Goal: Information Seeking & Learning: Learn about a topic

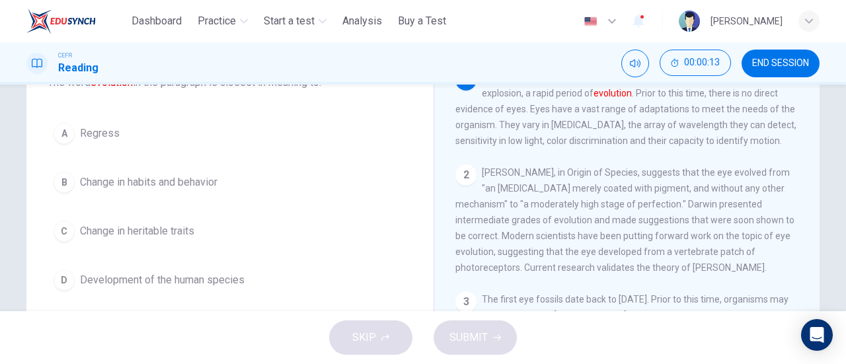
scroll to position [100, 0]
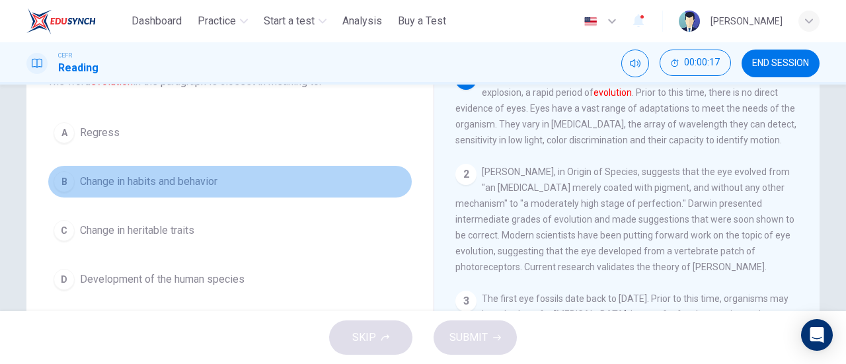
click at [65, 178] on div "B" at bounding box center [64, 181] width 21 height 21
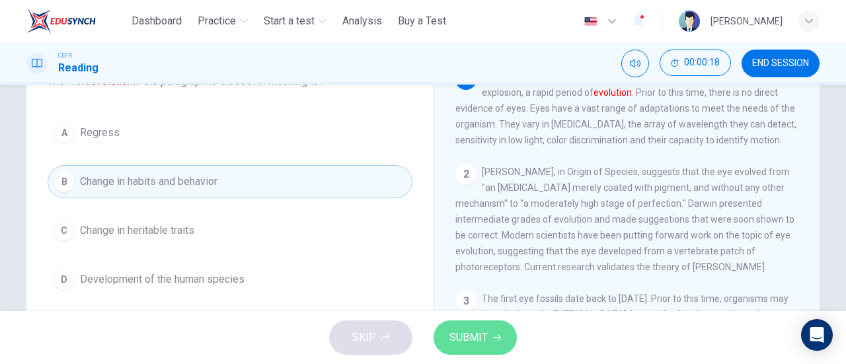
click at [455, 339] on span "SUBMIT" at bounding box center [468, 338] width 38 height 19
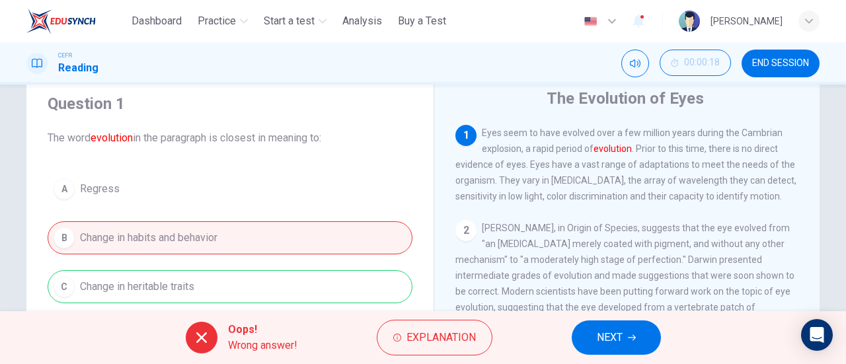
scroll to position [44, 0]
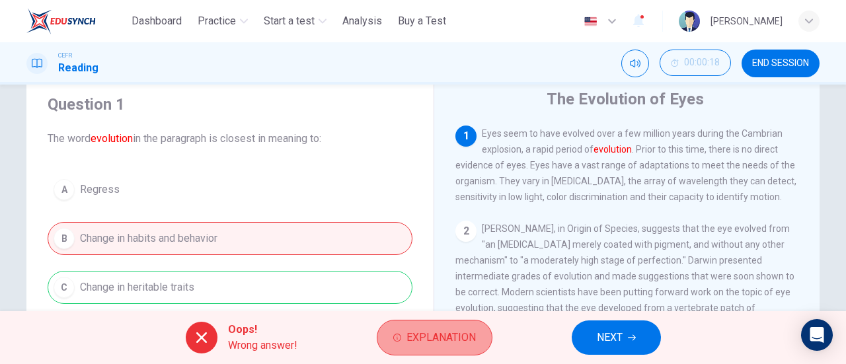
click at [448, 332] on span "Explanation" at bounding box center [441, 338] width 69 height 19
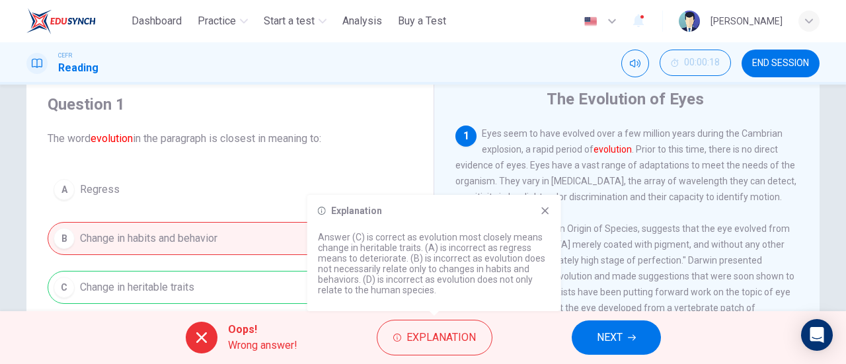
click at [541, 214] on icon at bounding box center [545, 211] width 11 height 11
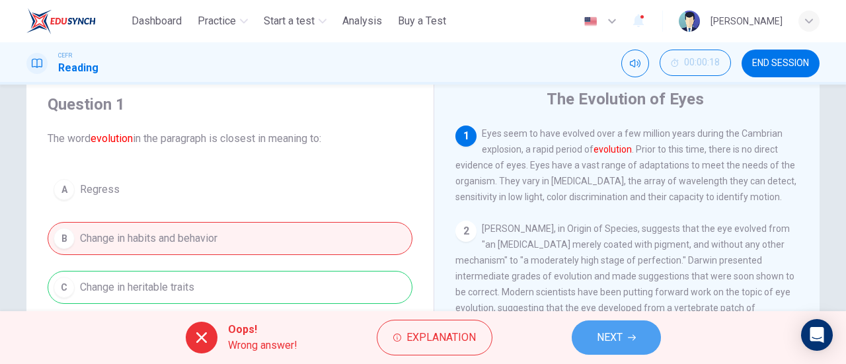
click at [619, 340] on span "NEXT" at bounding box center [610, 338] width 26 height 19
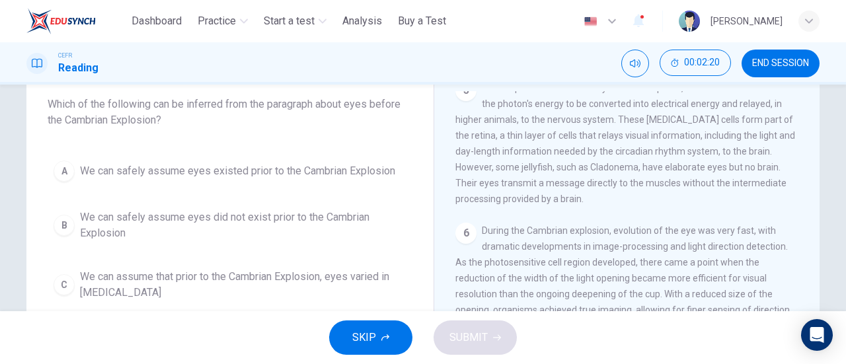
scroll to position [119, 0]
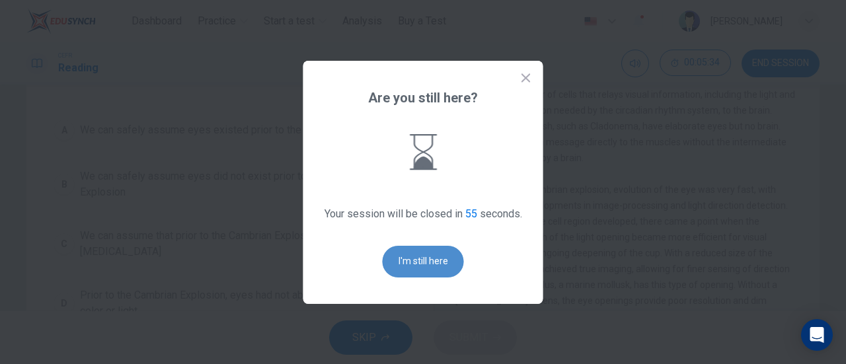
click at [444, 266] on button "I'm still here" at bounding box center [423, 262] width 81 height 32
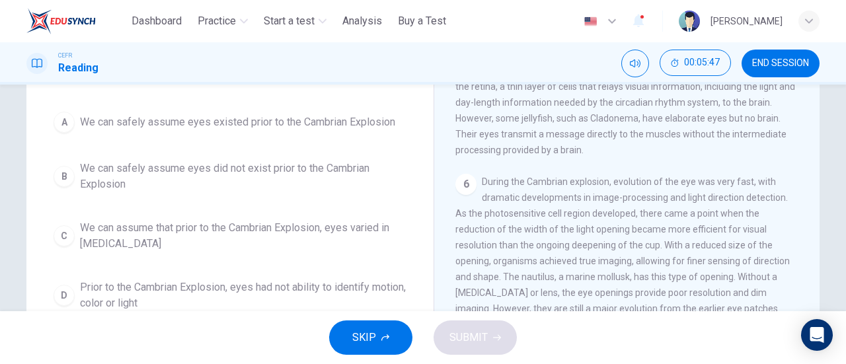
scroll to position [123, 0]
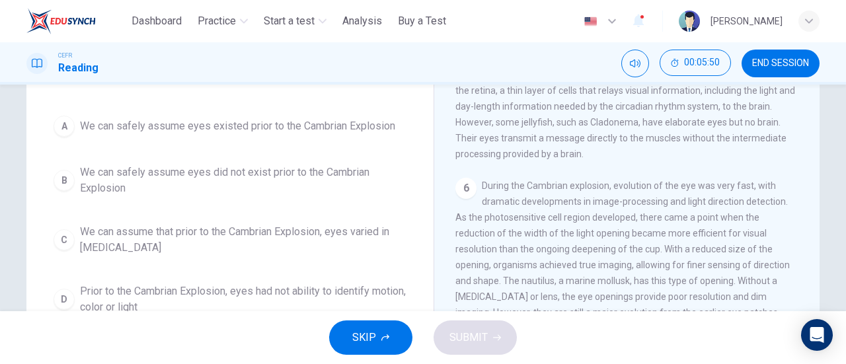
click at [65, 235] on div "C" at bounding box center [64, 239] width 21 height 21
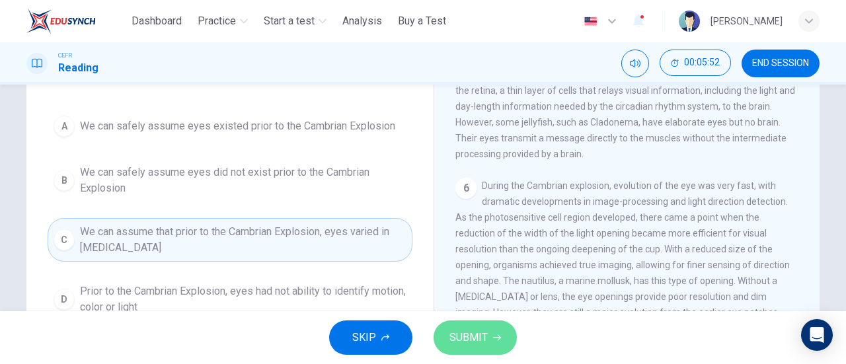
click at [480, 321] on button "SUBMIT" at bounding box center [475, 338] width 83 height 34
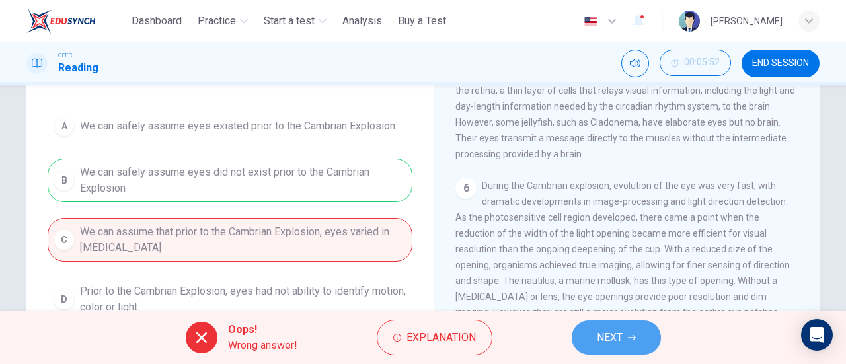
click at [617, 330] on span "NEXT" at bounding box center [610, 338] width 26 height 19
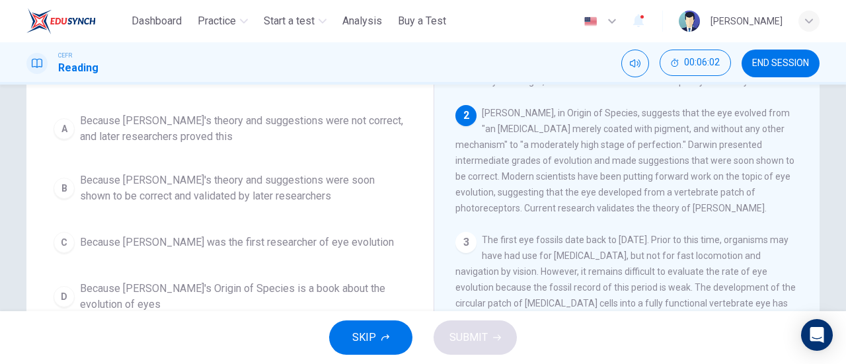
scroll to position [33, 0]
click at [80, 185] on span "Because [PERSON_NAME]'s theory and suggestions were soon shown to be correct an…" at bounding box center [243, 189] width 327 height 32
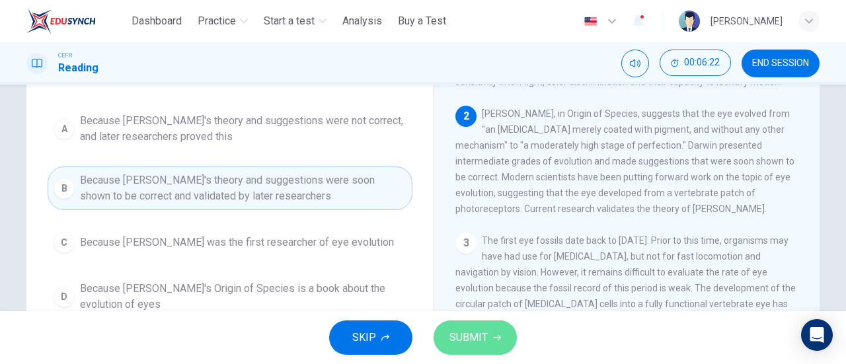
click at [488, 331] on button "SUBMIT" at bounding box center [475, 338] width 83 height 34
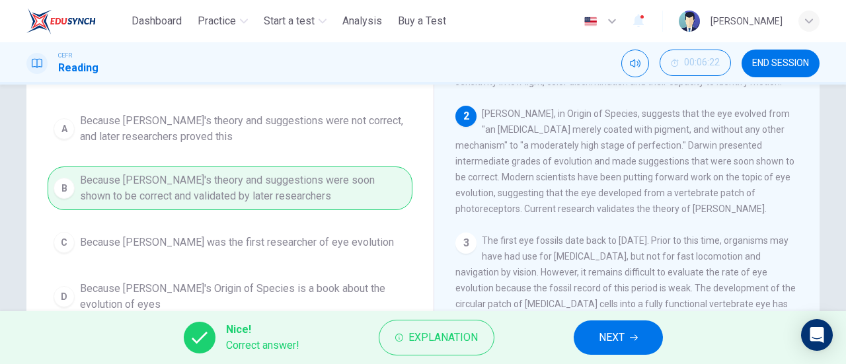
click at [601, 331] on span "NEXT" at bounding box center [612, 338] width 26 height 19
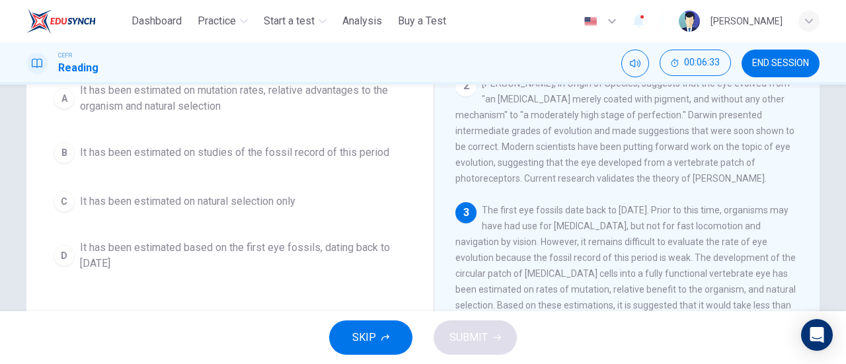
scroll to position [160, 0]
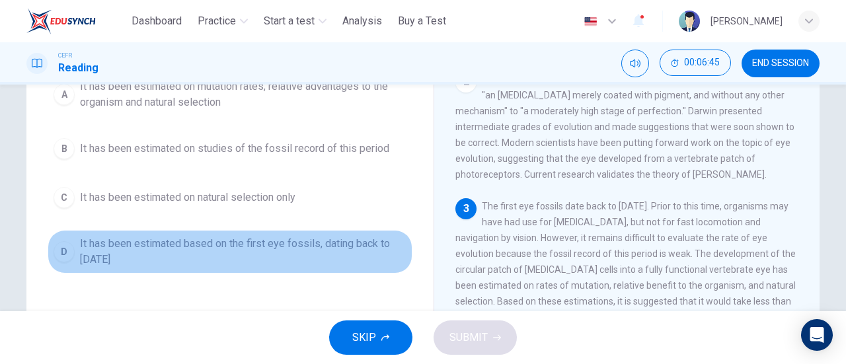
click at [80, 248] on span "It has been estimated based on the first eye fossils, dating back to [DATE]" at bounding box center [243, 252] width 327 height 32
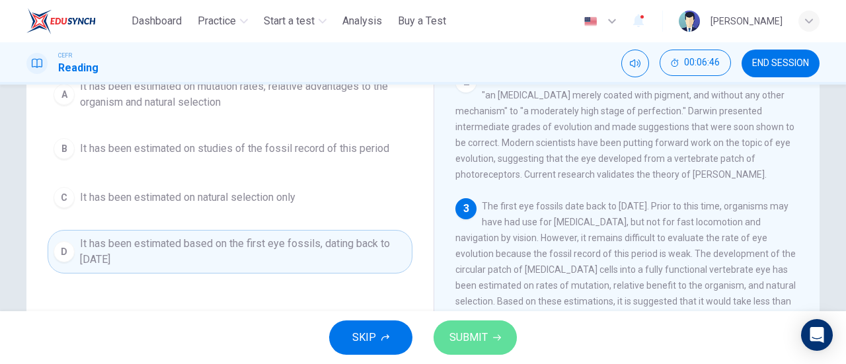
click at [447, 331] on button "SUBMIT" at bounding box center [475, 338] width 83 height 34
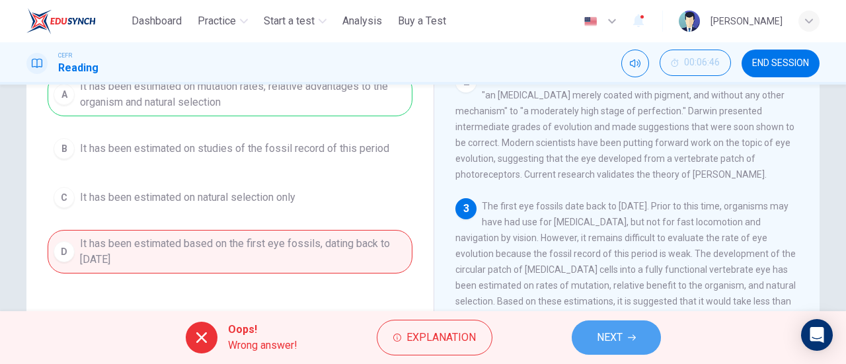
click at [576, 329] on button "NEXT" at bounding box center [616, 338] width 89 height 34
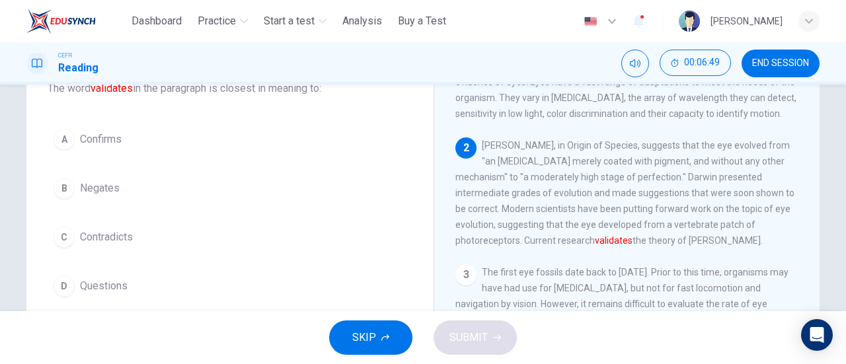
scroll to position [95, 0]
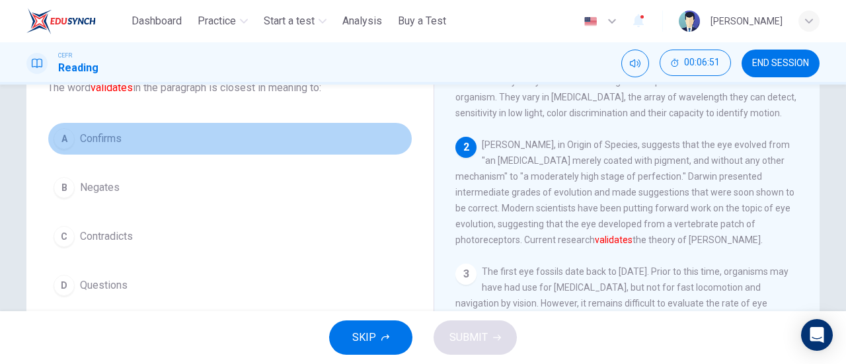
click at [94, 130] on button "A Confirms" at bounding box center [230, 138] width 365 height 33
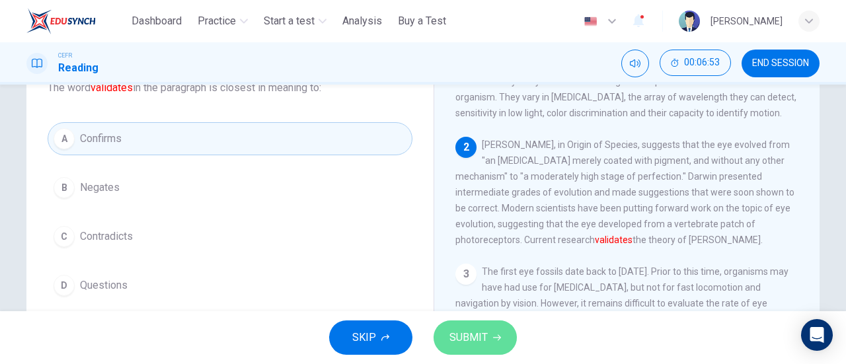
click at [465, 329] on span "SUBMIT" at bounding box center [468, 338] width 38 height 19
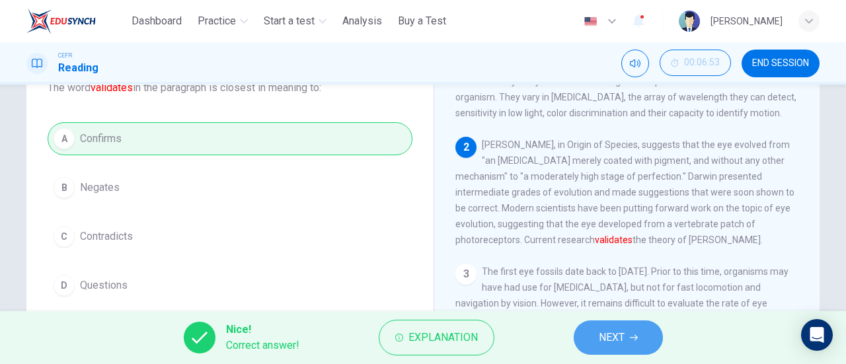
click at [609, 337] on span "NEXT" at bounding box center [612, 338] width 26 height 19
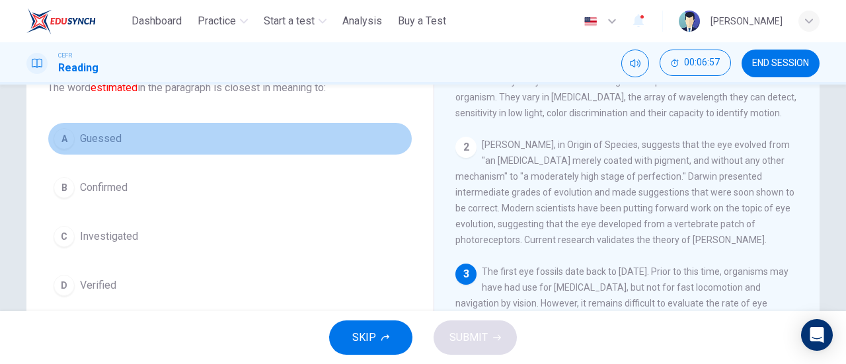
click at [111, 133] on span "Guessed" at bounding box center [101, 139] width 42 height 16
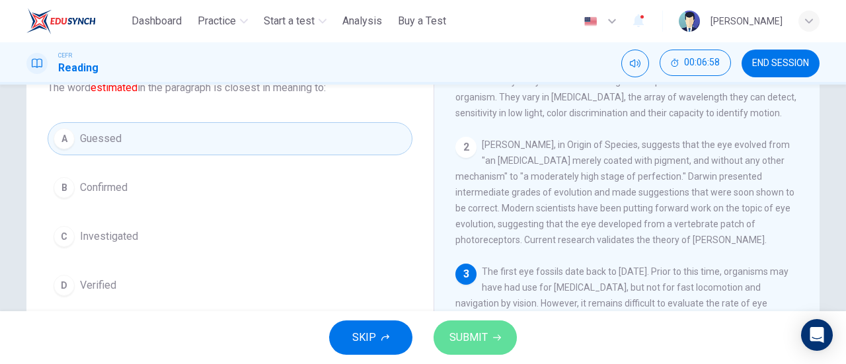
click at [481, 334] on span "SUBMIT" at bounding box center [468, 338] width 38 height 19
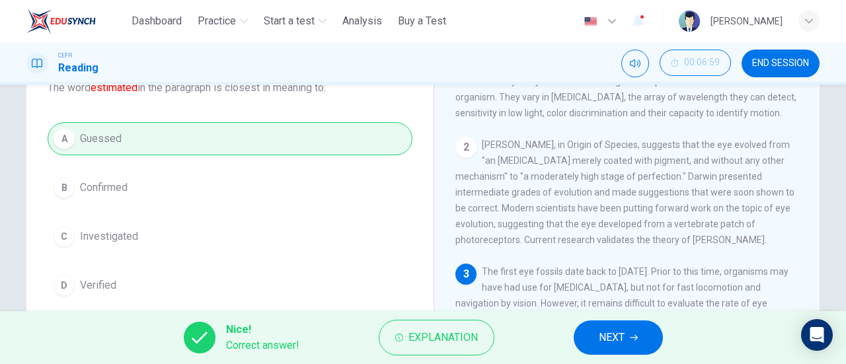
click at [617, 348] on button "NEXT" at bounding box center [618, 338] width 89 height 34
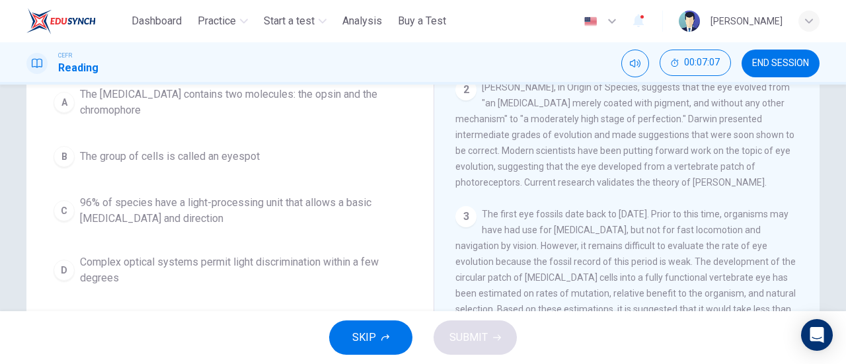
scroll to position [155, 0]
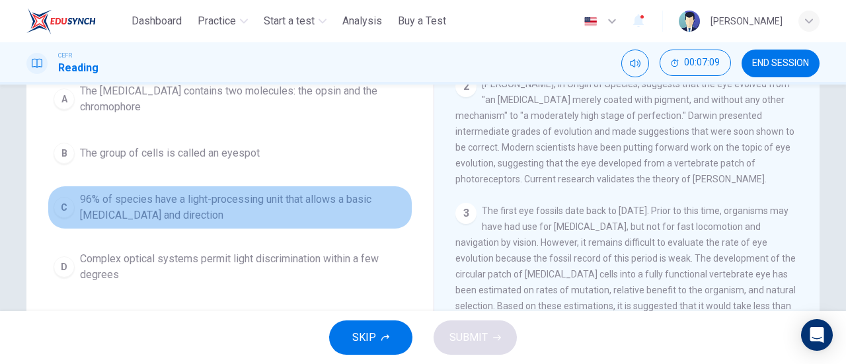
click at [292, 196] on span "96% of species have a light-processing unit that allows a basic [MEDICAL_DATA] …" at bounding box center [243, 208] width 327 height 32
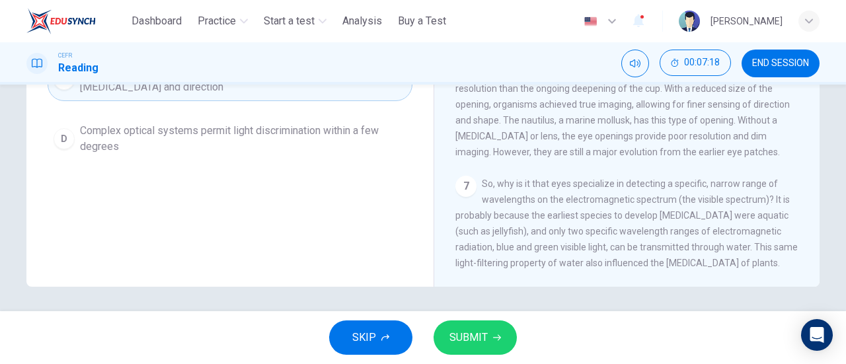
scroll to position [286, 0]
click at [499, 338] on icon "button" at bounding box center [497, 338] width 8 height 6
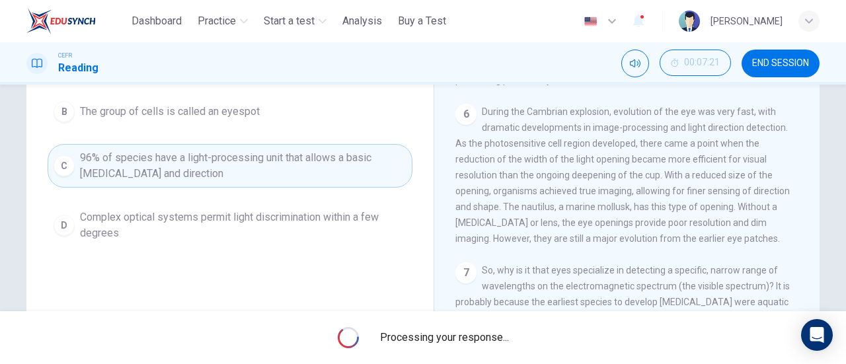
scroll to position [174, 0]
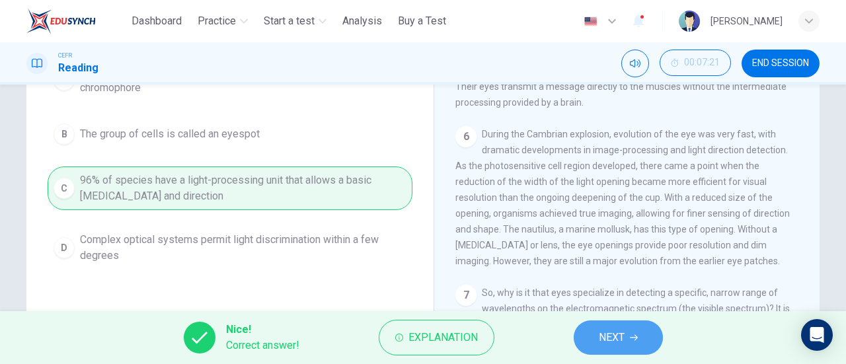
click at [604, 332] on span "NEXT" at bounding box center [612, 338] width 26 height 19
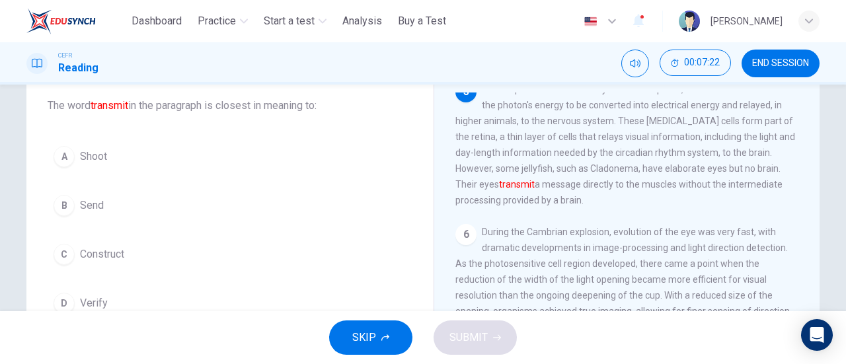
scroll to position [77, 0]
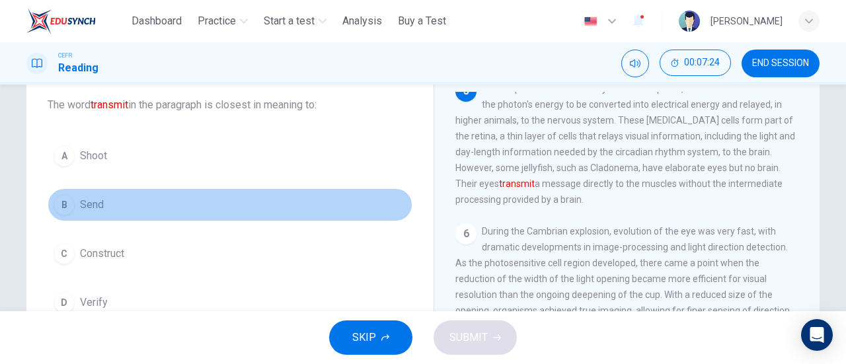
click at [94, 204] on span "Send" at bounding box center [92, 205] width 24 height 16
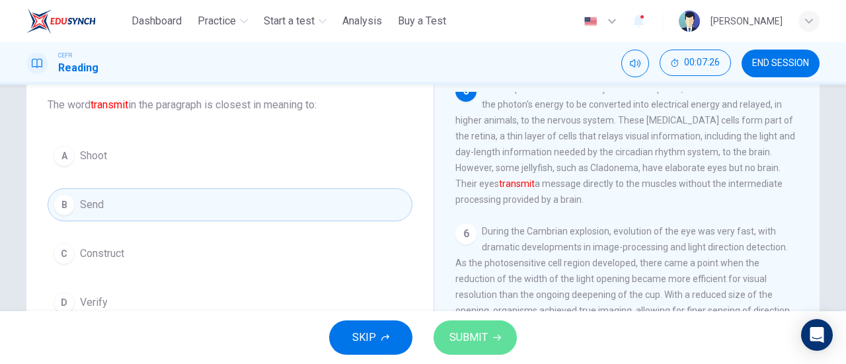
click at [467, 329] on span "SUBMIT" at bounding box center [468, 338] width 38 height 19
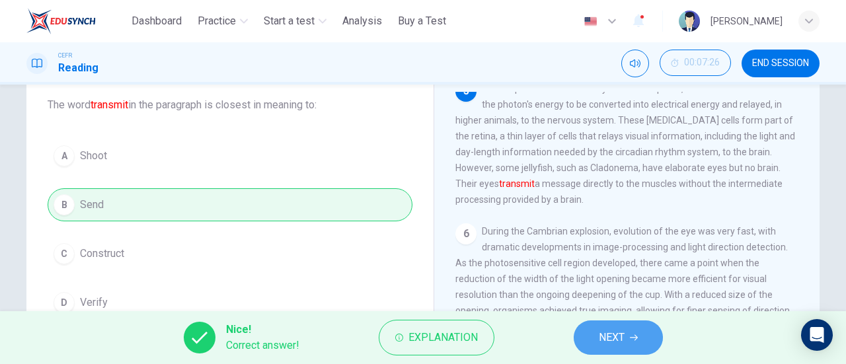
click at [594, 329] on button "NEXT" at bounding box center [618, 338] width 89 height 34
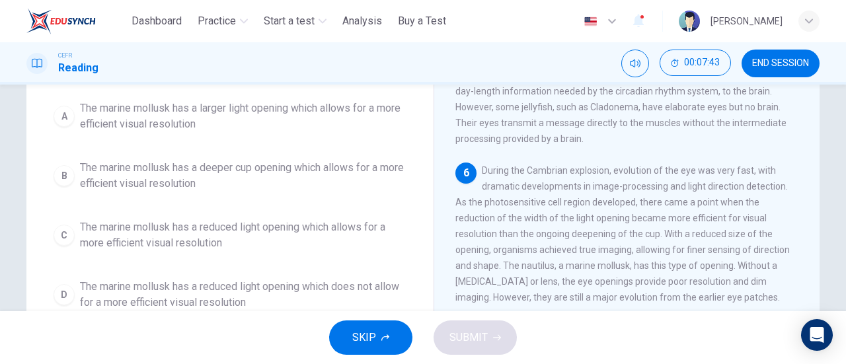
scroll to position [139, 0]
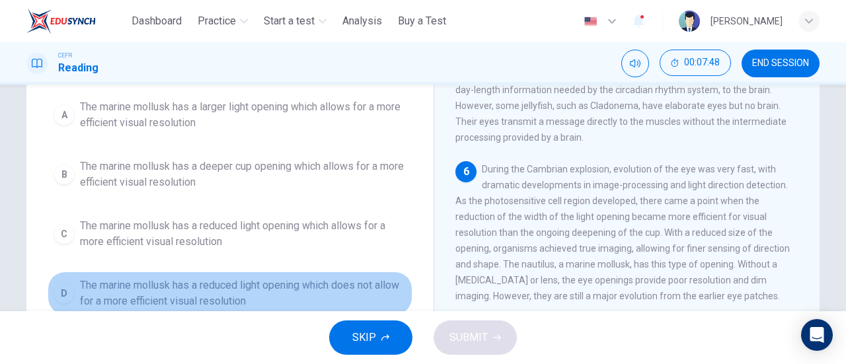
click at [320, 284] on span "The marine mollusk has a reduced light opening which does not allow for a more …" at bounding box center [243, 294] width 327 height 32
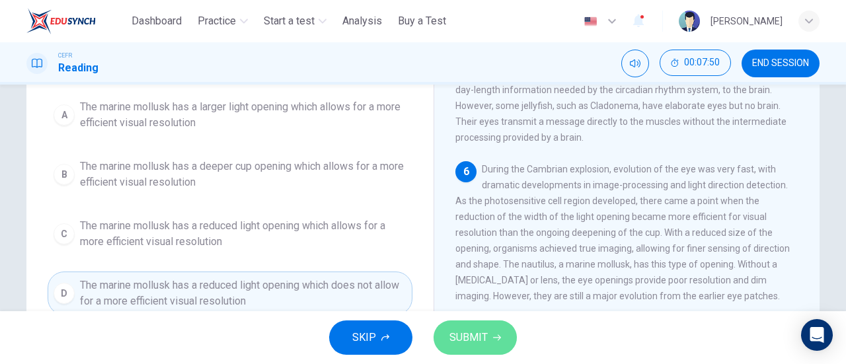
click at [447, 326] on button "SUBMIT" at bounding box center [475, 338] width 83 height 34
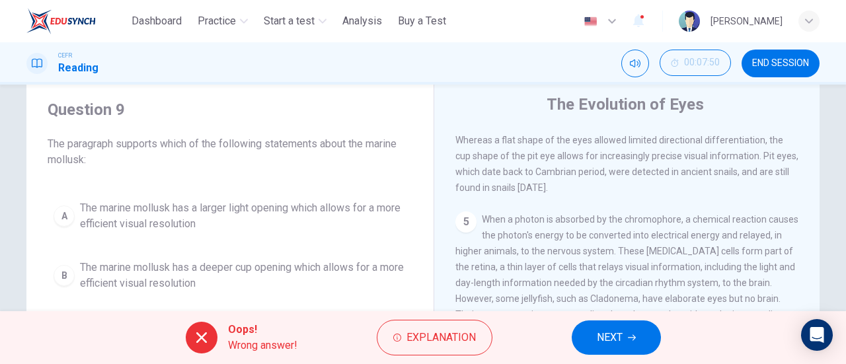
scroll to position [139, 0]
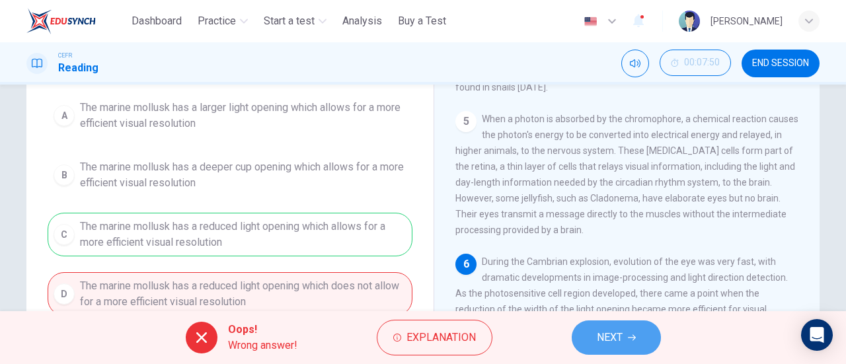
click at [606, 327] on button "NEXT" at bounding box center [616, 338] width 89 height 34
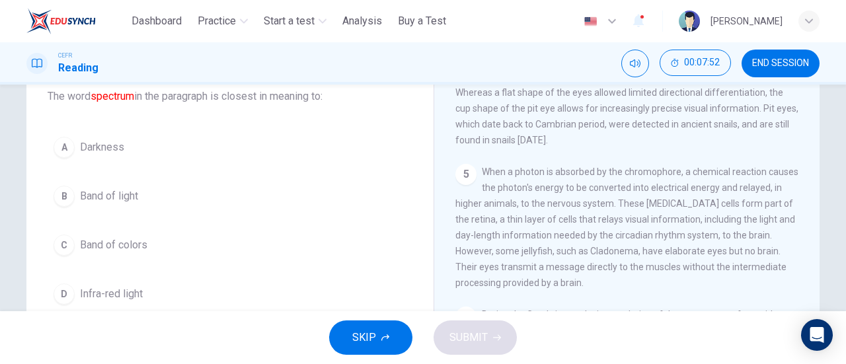
scroll to position [87, 0]
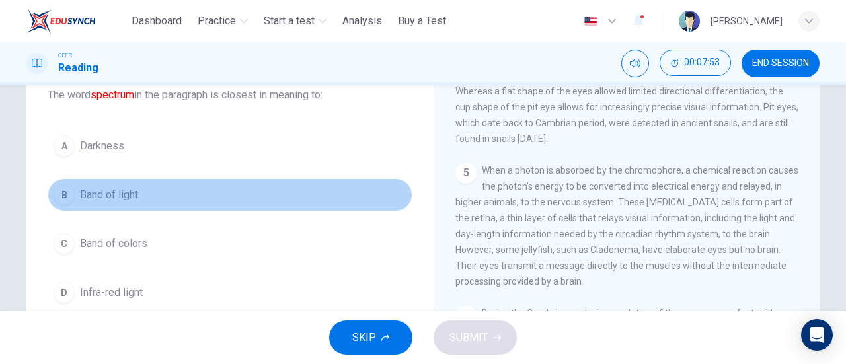
click at [130, 198] on span "Band of light" at bounding box center [109, 195] width 58 height 16
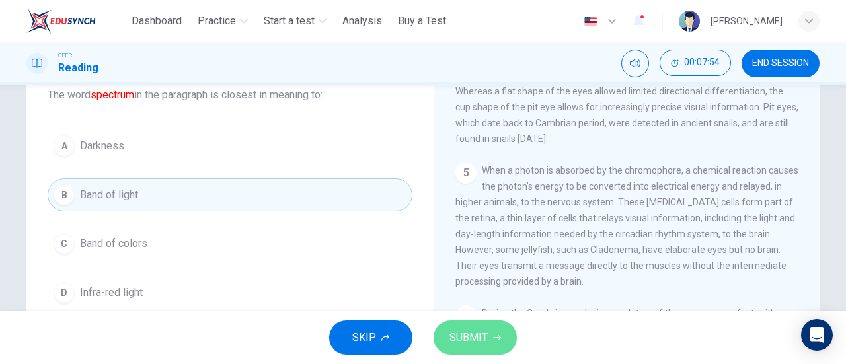
click at [459, 329] on span "SUBMIT" at bounding box center [468, 338] width 38 height 19
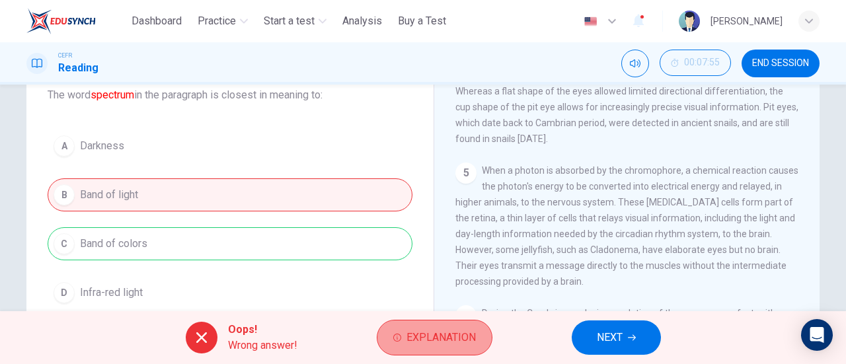
click at [408, 336] on span "Explanation" at bounding box center [441, 338] width 69 height 19
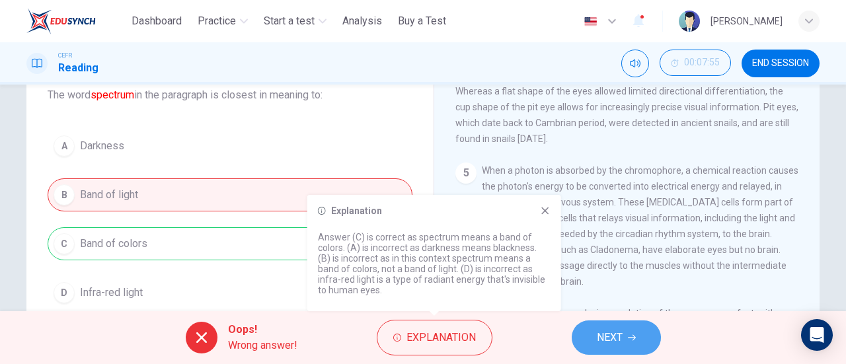
click at [589, 325] on button "NEXT" at bounding box center [616, 338] width 89 height 34
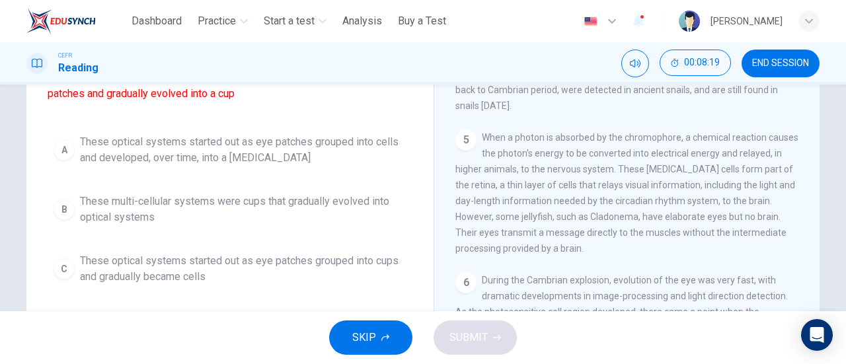
scroll to position [118, 0]
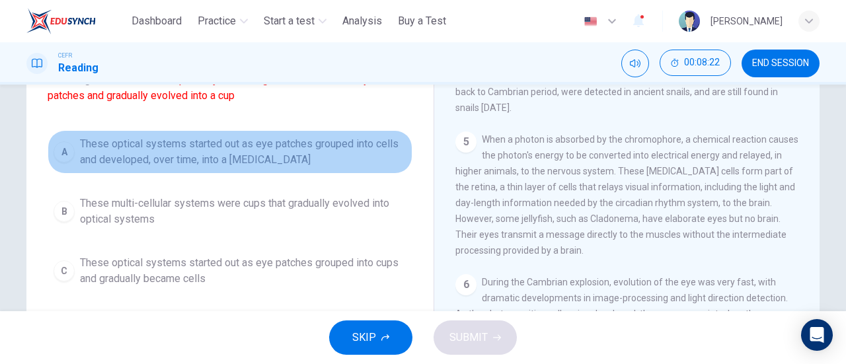
click at [258, 152] on span "These optical systems started out as eye patches grouped into cells and develop…" at bounding box center [243, 152] width 327 height 32
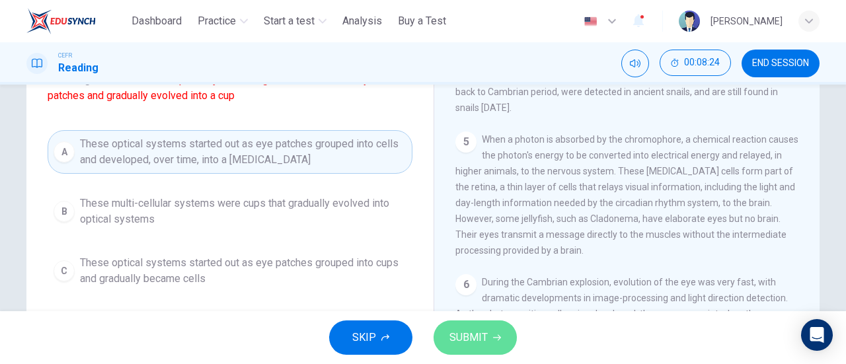
click at [461, 333] on span "SUBMIT" at bounding box center [468, 338] width 38 height 19
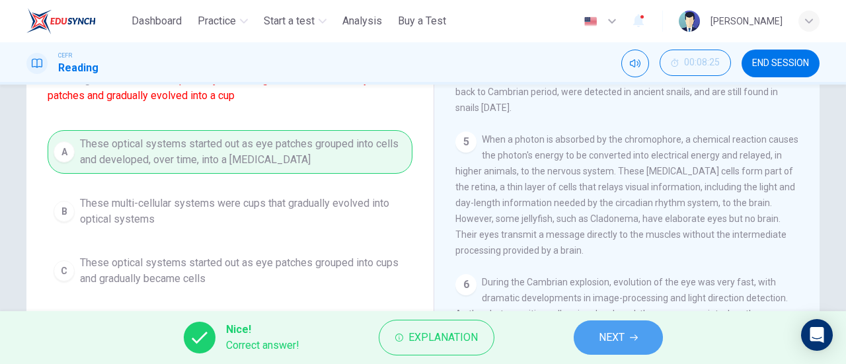
click at [607, 331] on span "NEXT" at bounding box center [612, 338] width 26 height 19
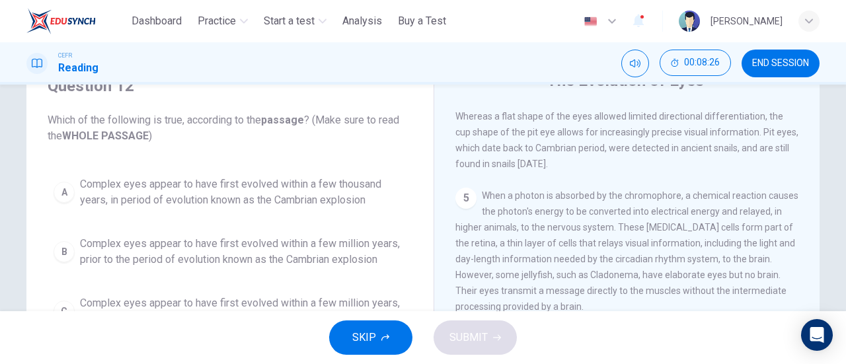
scroll to position [52, 0]
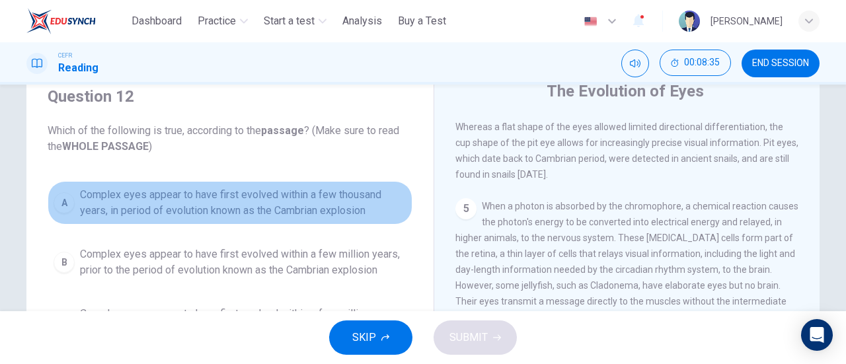
click at [344, 200] on span "Complex eyes appear to have first evolved within a few thousand years, in perio…" at bounding box center [243, 203] width 327 height 32
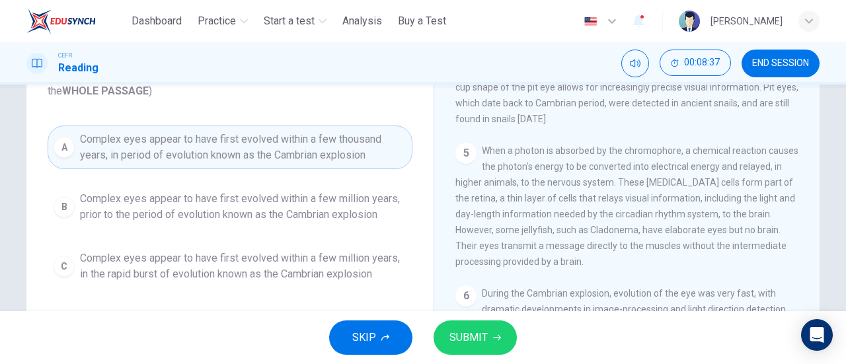
scroll to position [110, 0]
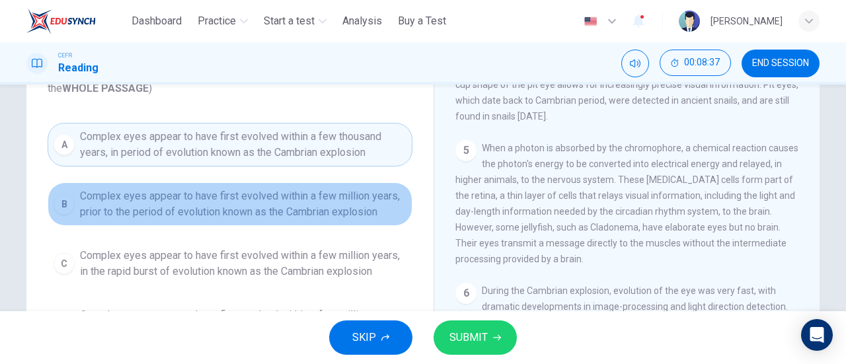
click at [341, 204] on span "Complex eyes appear to have first evolved within a few million years, prior to …" at bounding box center [243, 204] width 327 height 32
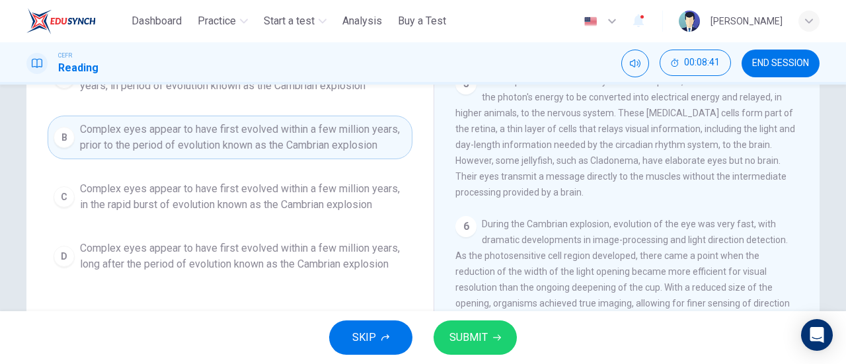
scroll to position [177, 0]
click at [471, 330] on span "SUBMIT" at bounding box center [468, 338] width 38 height 19
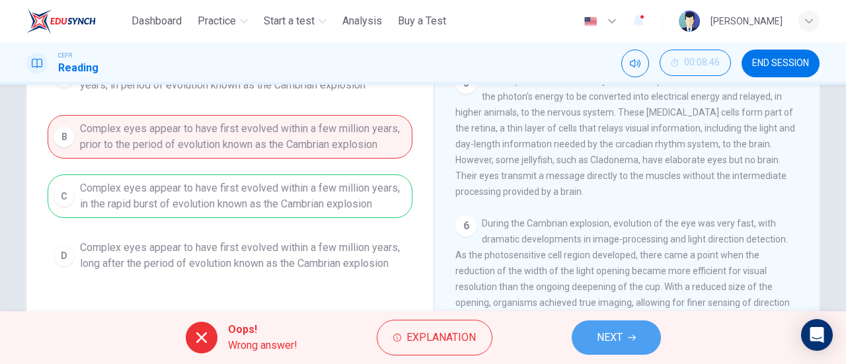
click at [603, 332] on span "NEXT" at bounding box center [610, 338] width 26 height 19
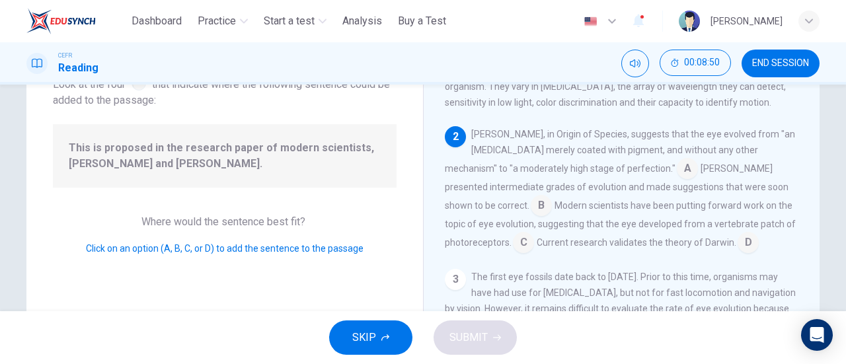
scroll to position [43, 0]
click at [738, 251] on input at bounding box center [748, 243] width 21 height 21
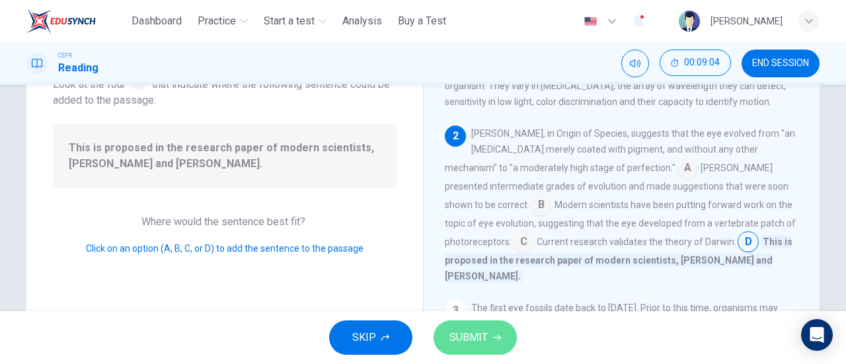
click at [502, 330] on button "SUBMIT" at bounding box center [475, 338] width 83 height 34
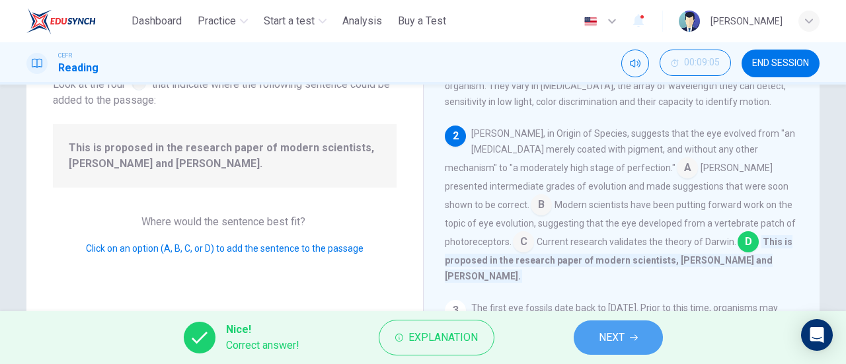
click at [640, 326] on button "NEXT" at bounding box center [618, 338] width 89 height 34
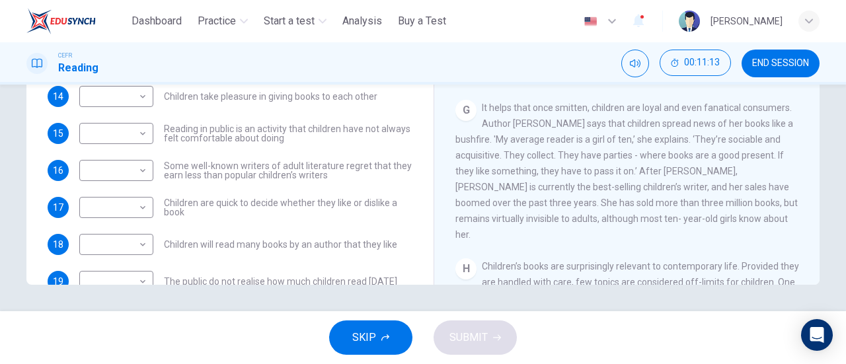
scroll to position [57, 0]
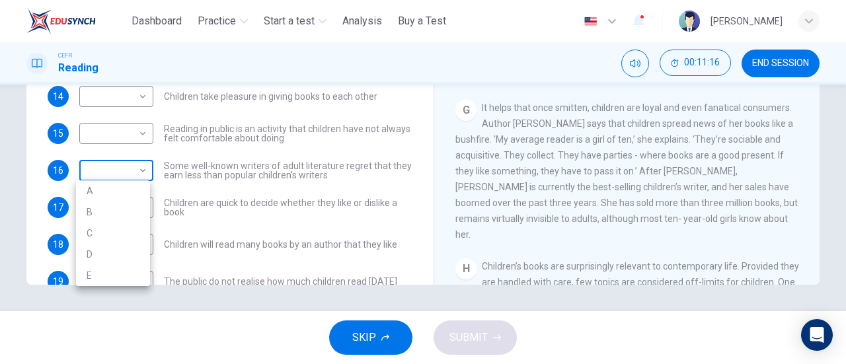
click at [141, 173] on body "This site uses cookies, as explained in our Privacy Policy . If you agree to th…" at bounding box center [423, 182] width 846 height 364
click at [129, 247] on li "D" at bounding box center [113, 254] width 74 height 21
type input "*"
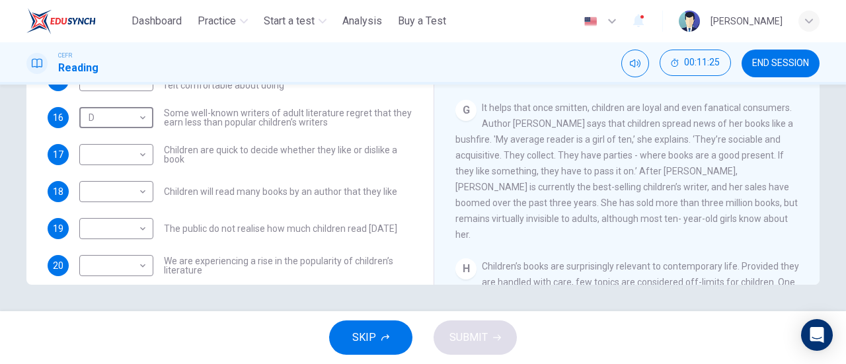
scroll to position [111, 0]
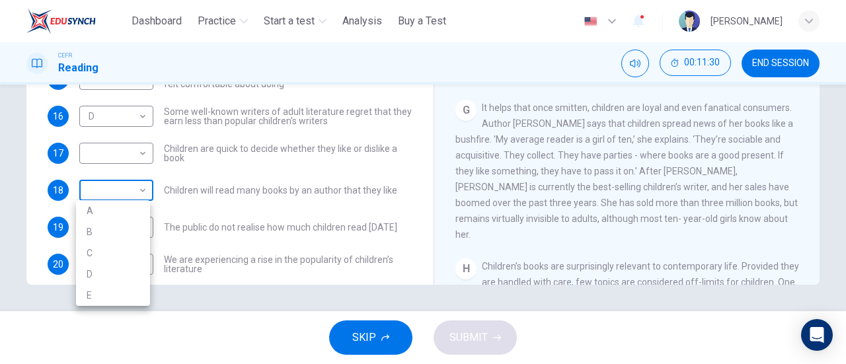
click at [144, 180] on body "This site uses cookies, as explained in our Privacy Policy . If you agree to th…" at bounding box center [423, 182] width 846 height 364
click at [132, 273] on li "D" at bounding box center [113, 274] width 74 height 21
type input "*"
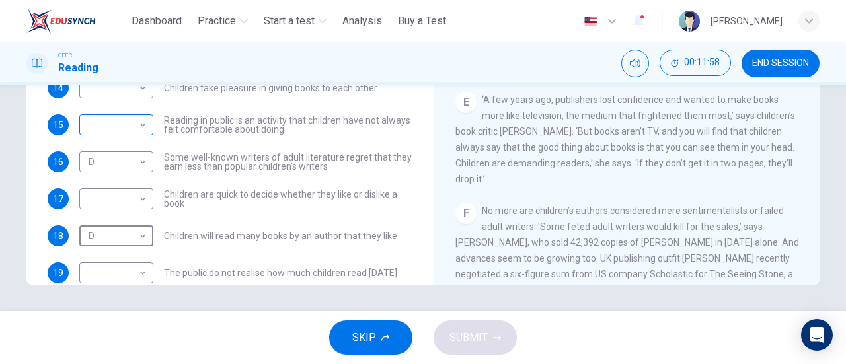
scroll to position [66, 0]
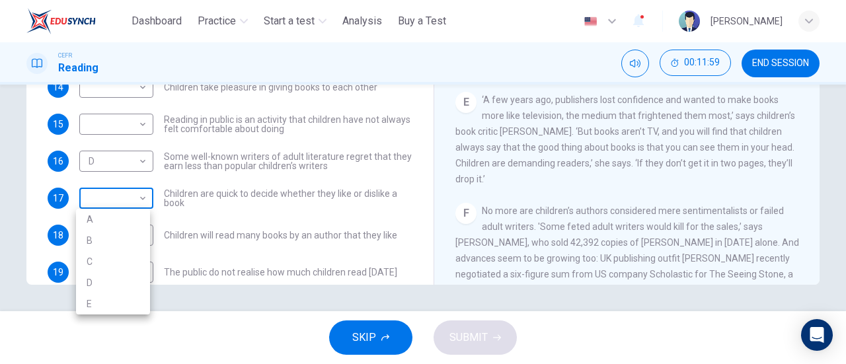
click at [130, 195] on body "This site uses cookies, as explained in our Privacy Policy . If you agree to th…" at bounding box center [423, 182] width 846 height 364
click at [114, 262] on li "C" at bounding box center [113, 261] width 74 height 21
type input "*"
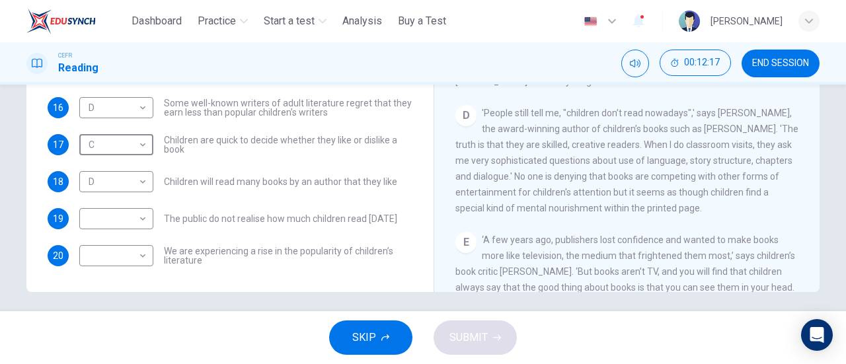
scroll to position [279, 0]
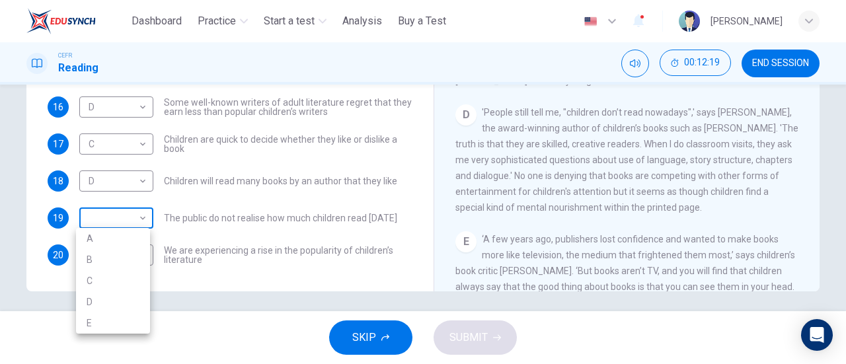
click at [137, 206] on body "This site uses cookies, as explained in our Privacy Policy . If you agree to th…" at bounding box center [423, 182] width 846 height 364
click at [135, 259] on li "B" at bounding box center [113, 259] width 74 height 21
type input "*"
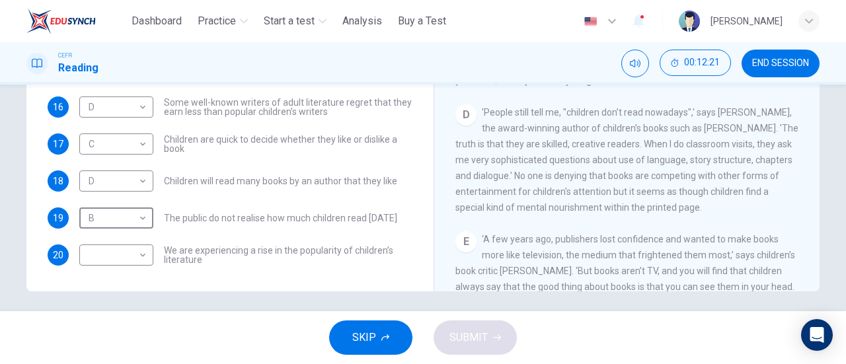
scroll to position [3, 0]
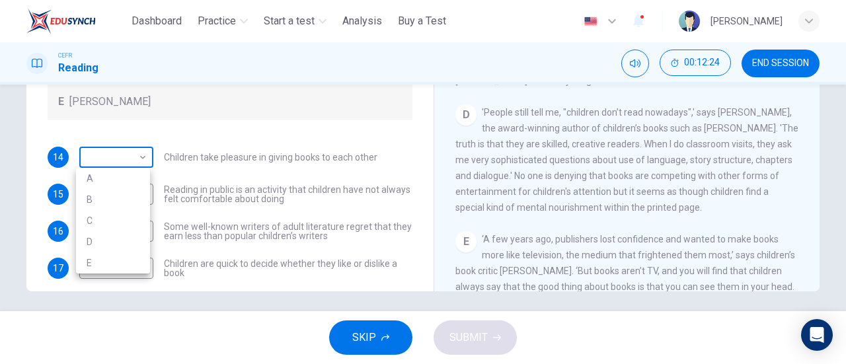
click at [143, 158] on body "This site uses cookies, as explained in our Privacy Policy . If you agree to th…" at bounding box center [423, 182] width 846 height 364
click at [139, 241] on li "D" at bounding box center [113, 241] width 74 height 21
type input "*"
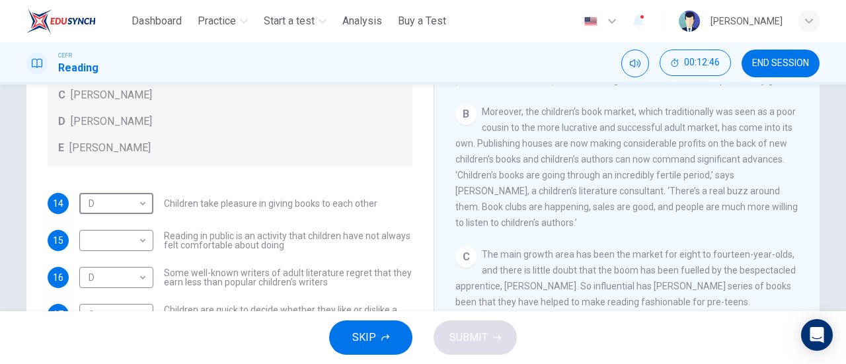
scroll to position [81, 0]
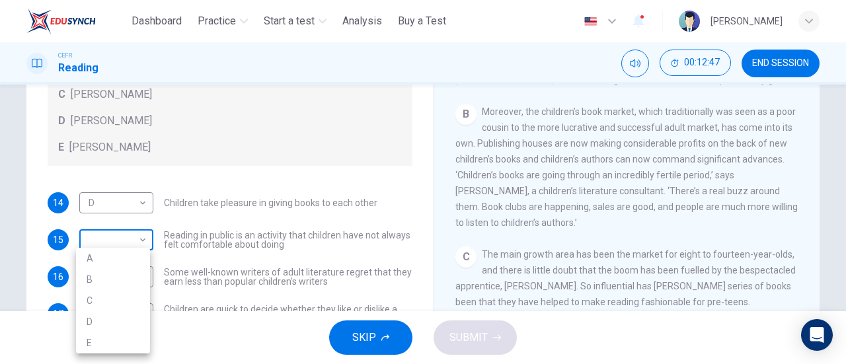
click at [141, 237] on body "This site uses cookies, as explained in our Privacy Policy . If you agree to th…" at bounding box center [423, 182] width 846 height 364
click at [126, 254] on li "A" at bounding box center [113, 258] width 74 height 21
type input "*"
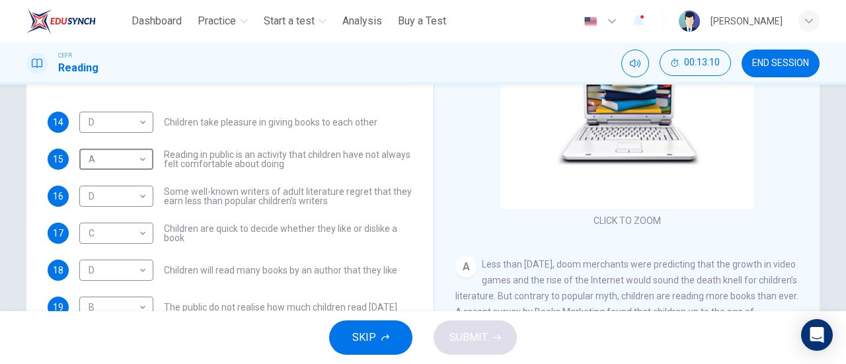
scroll to position [286, 0]
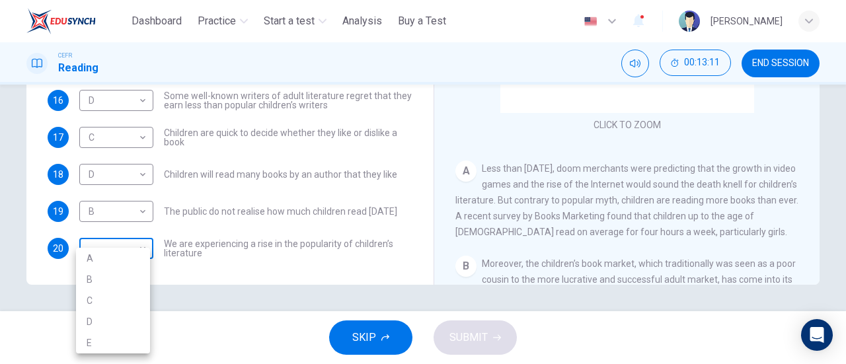
click at [141, 247] on body "This site uses cookies, as explained in our Privacy Policy . If you agree to th…" at bounding box center [423, 182] width 846 height 364
click at [126, 342] on li "E" at bounding box center [113, 342] width 74 height 21
type input "*"
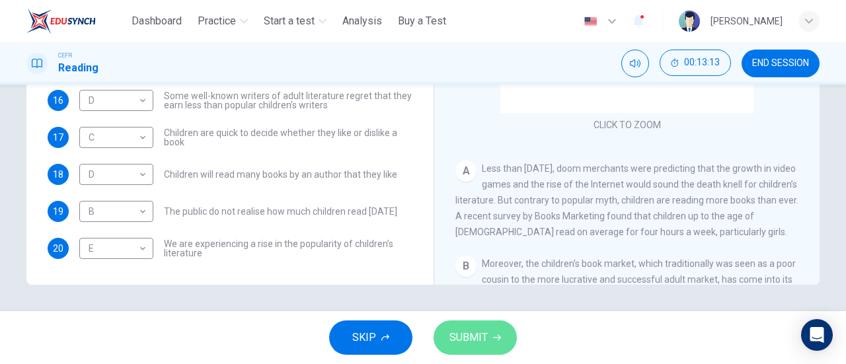
click at [444, 327] on button "SUBMIT" at bounding box center [475, 338] width 83 height 34
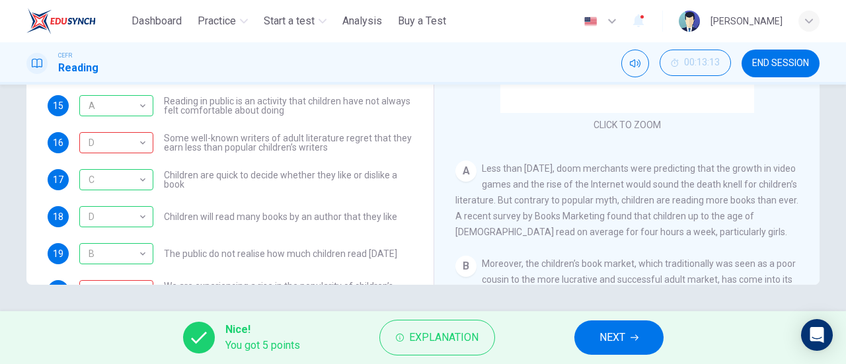
scroll to position [83, 0]
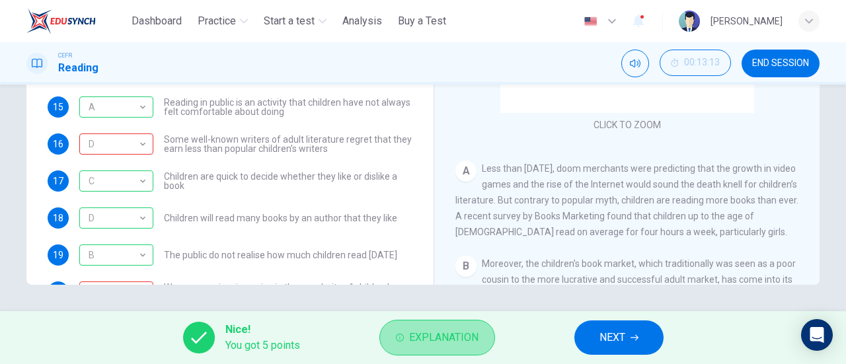
click at [468, 332] on span "Explanation" at bounding box center [443, 338] width 69 height 19
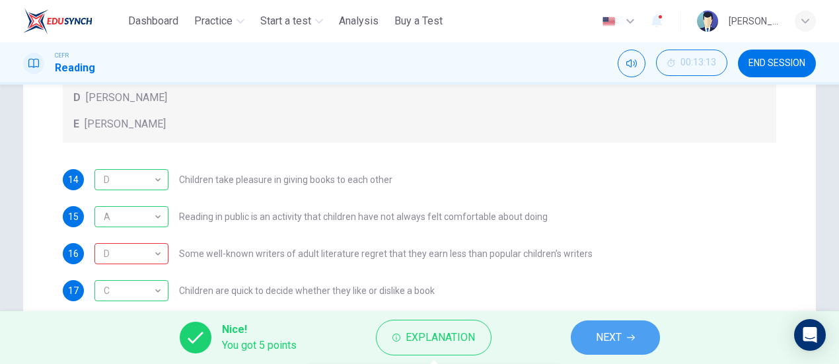
click at [598, 328] on button "NEXT" at bounding box center [615, 338] width 89 height 34
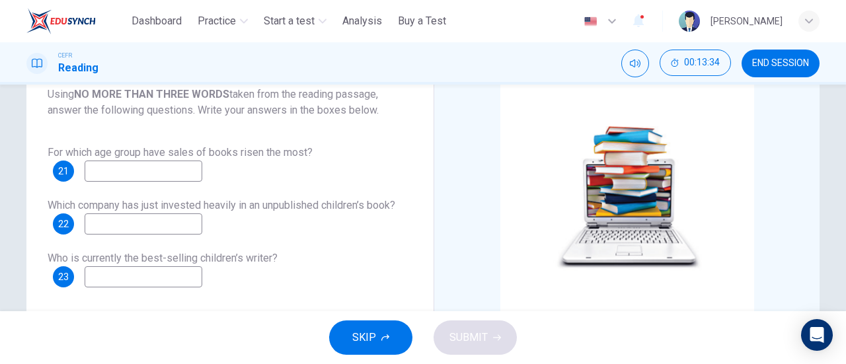
scroll to position [87, 0]
click at [163, 171] on input at bounding box center [144, 171] width 118 height 21
type input "*"
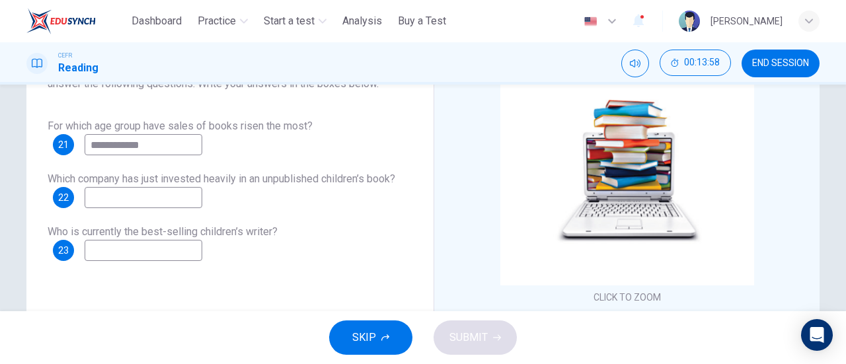
scroll to position [128, 0]
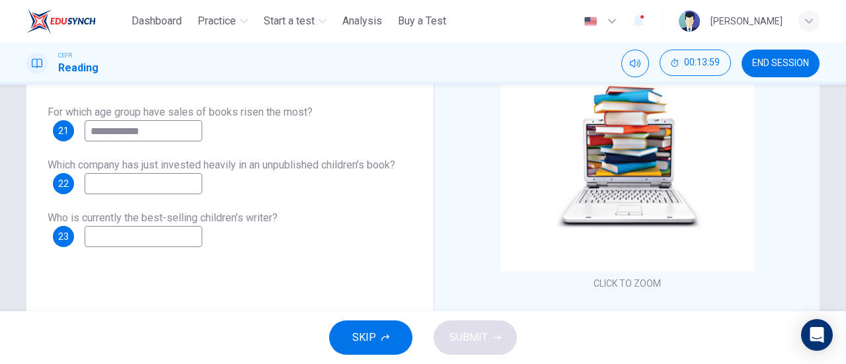
type input "**********"
click at [176, 243] on input at bounding box center [144, 236] width 118 height 21
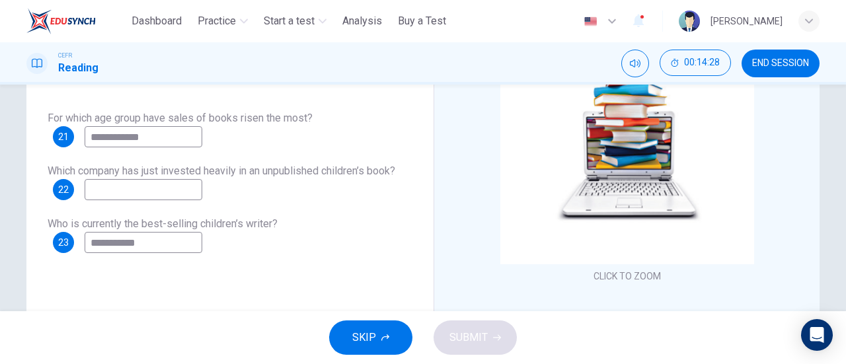
scroll to position [117, 0]
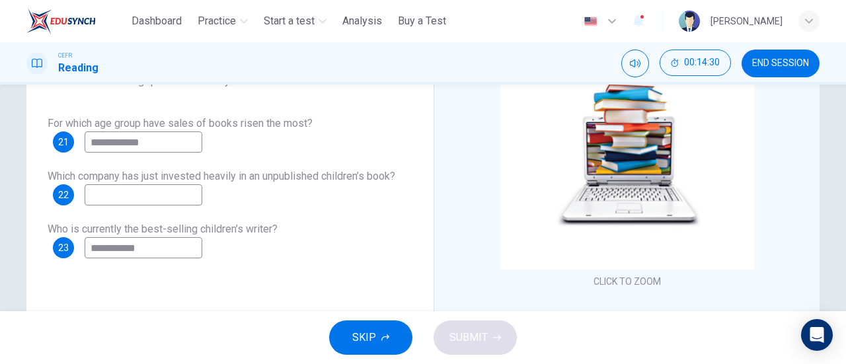
click at [106, 250] on input "**********" at bounding box center [144, 247] width 118 height 21
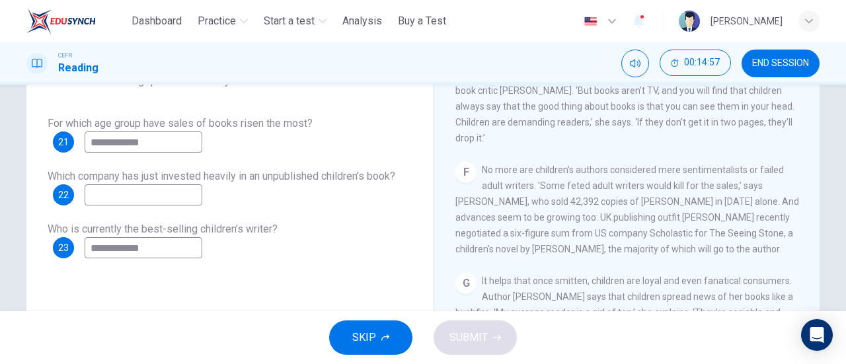
scroll to position [772, 0]
type input "**********"
click at [155, 194] on input at bounding box center [144, 194] width 118 height 21
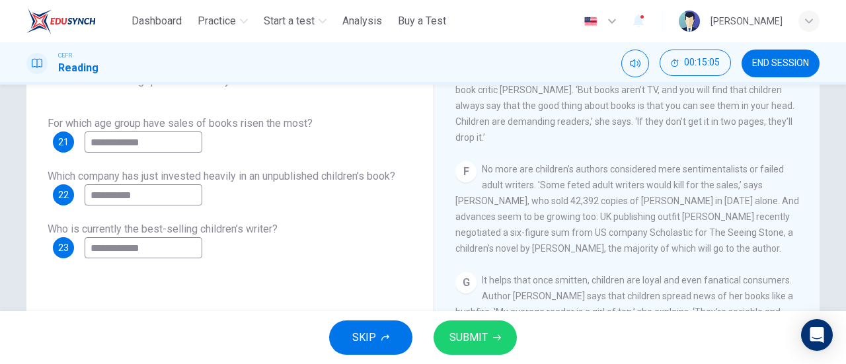
type input "**********"
click at [484, 339] on span "SUBMIT" at bounding box center [468, 338] width 38 height 19
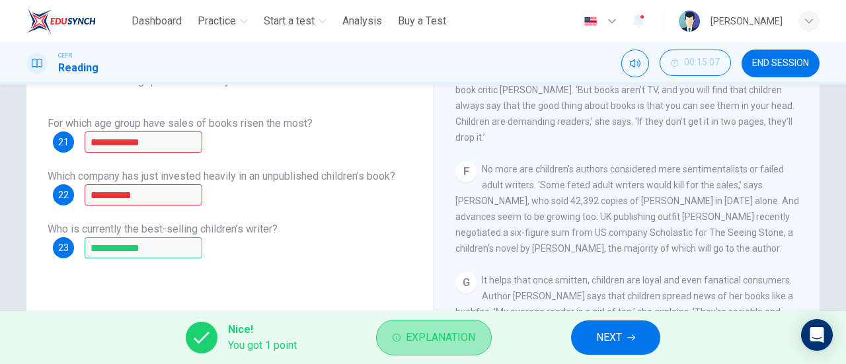
click at [463, 339] on span "Explanation" at bounding box center [440, 338] width 69 height 19
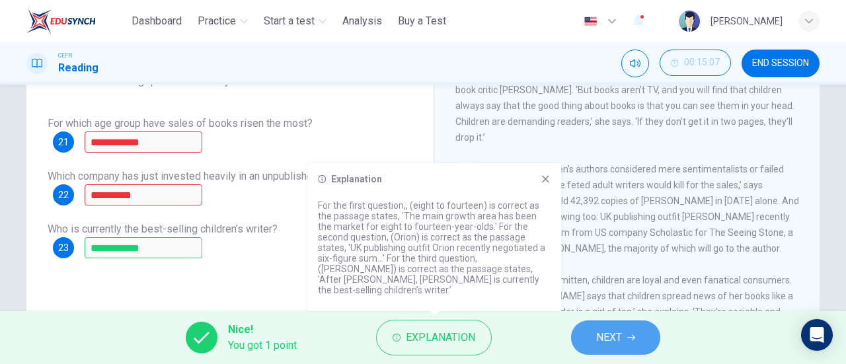
click at [613, 336] on span "NEXT" at bounding box center [609, 338] width 26 height 19
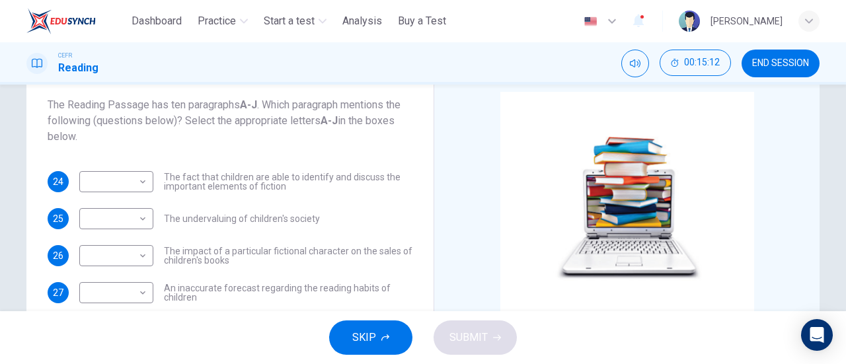
scroll to position [98, 0]
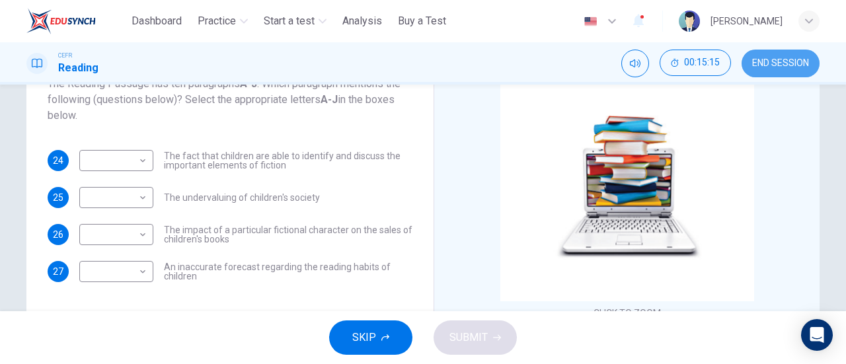
click at [787, 58] on span "END SESSION" at bounding box center [780, 63] width 57 height 11
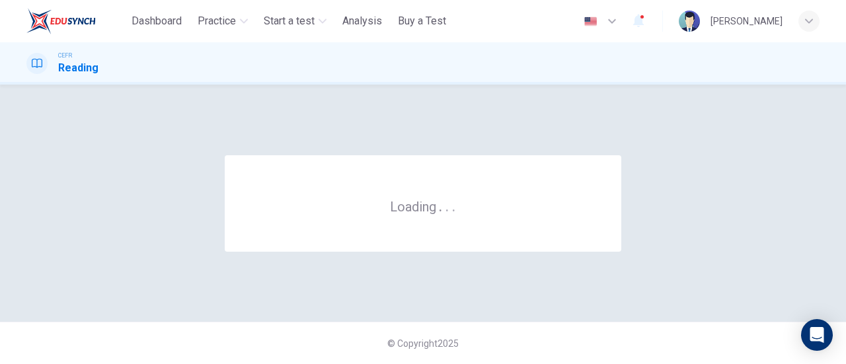
scroll to position [0, 0]
